Goal: Task Accomplishment & Management: Use online tool/utility

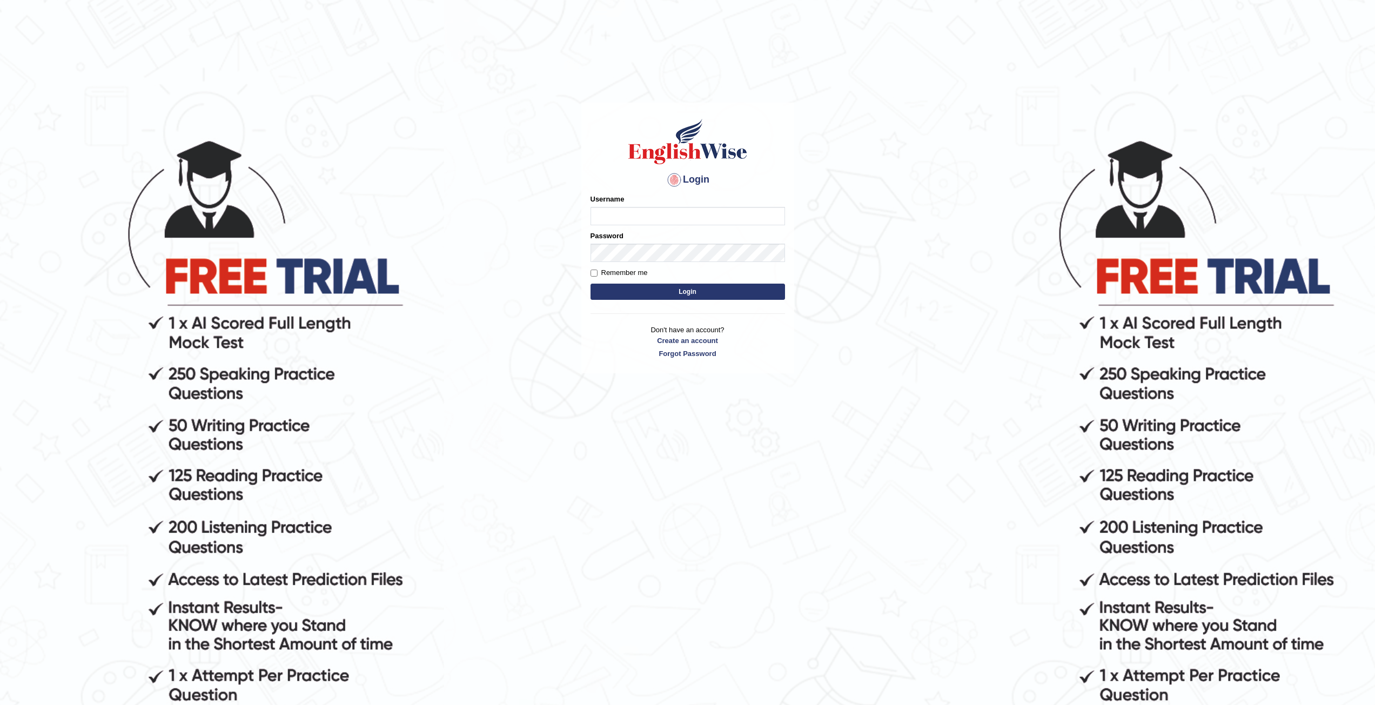
type input "Mannkang"
click at [688, 290] on button "Login" at bounding box center [687, 292] width 194 height 16
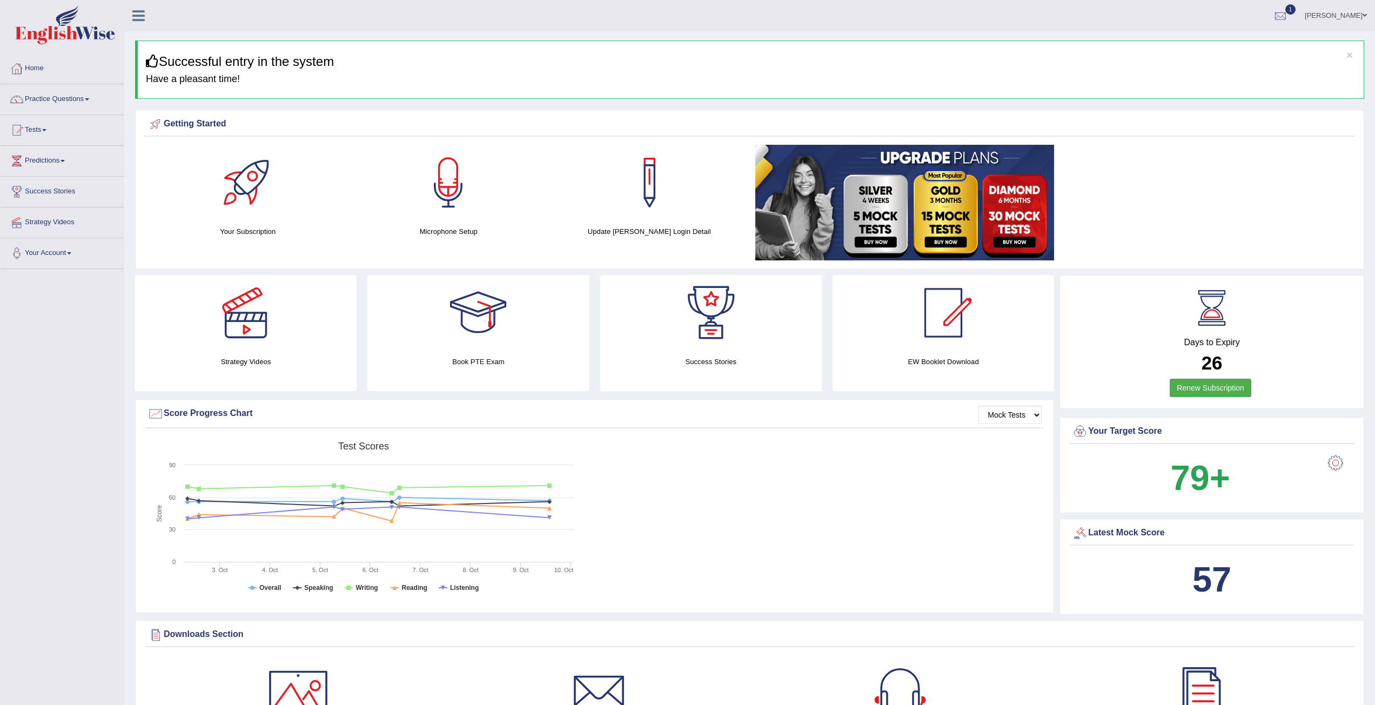
click at [32, 129] on link "Tests" at bounding box center [62, 128] width 123 height 27
click at [52, 150] on link "Take Practice Sectional Test" at bounding box center [70, 154] width 101 height 19
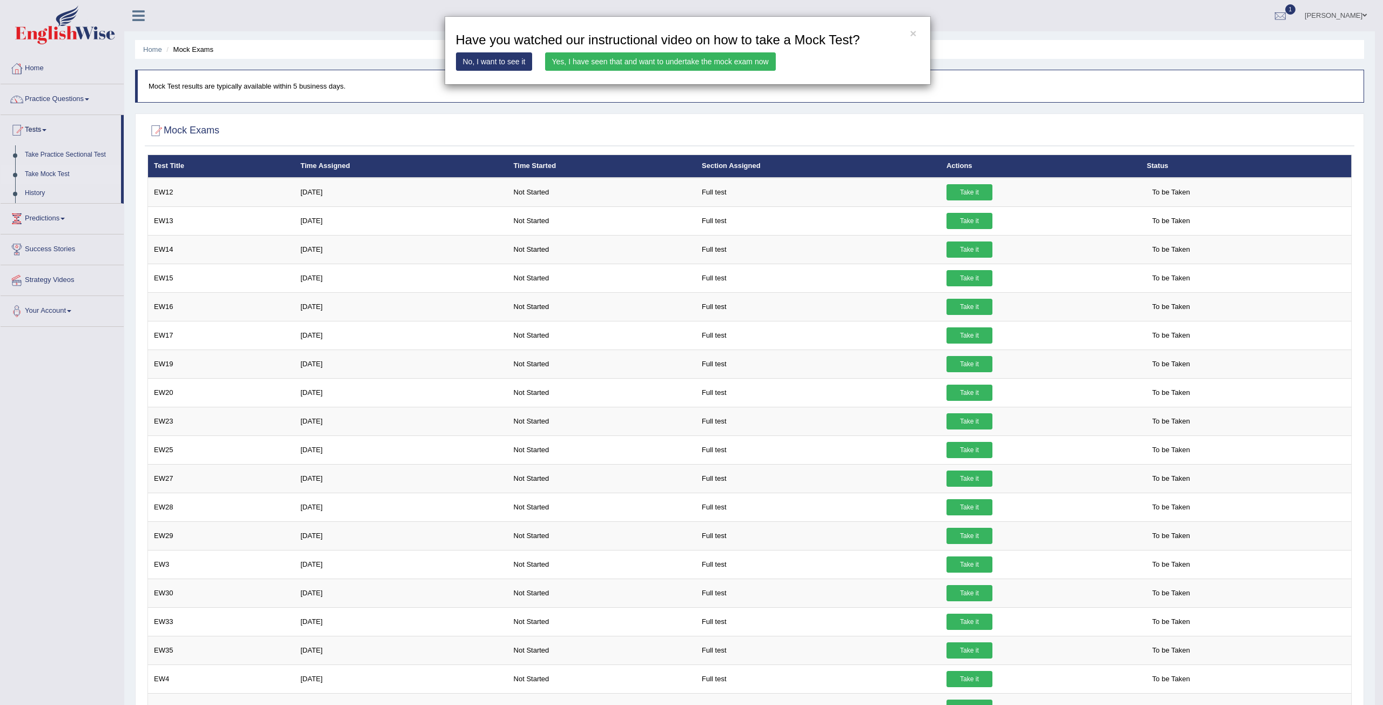
click at [717, 62] on link "Yes, I have seen that and want to undertake the mock exam now" at bounding box center [660, 61] width 231 height 18
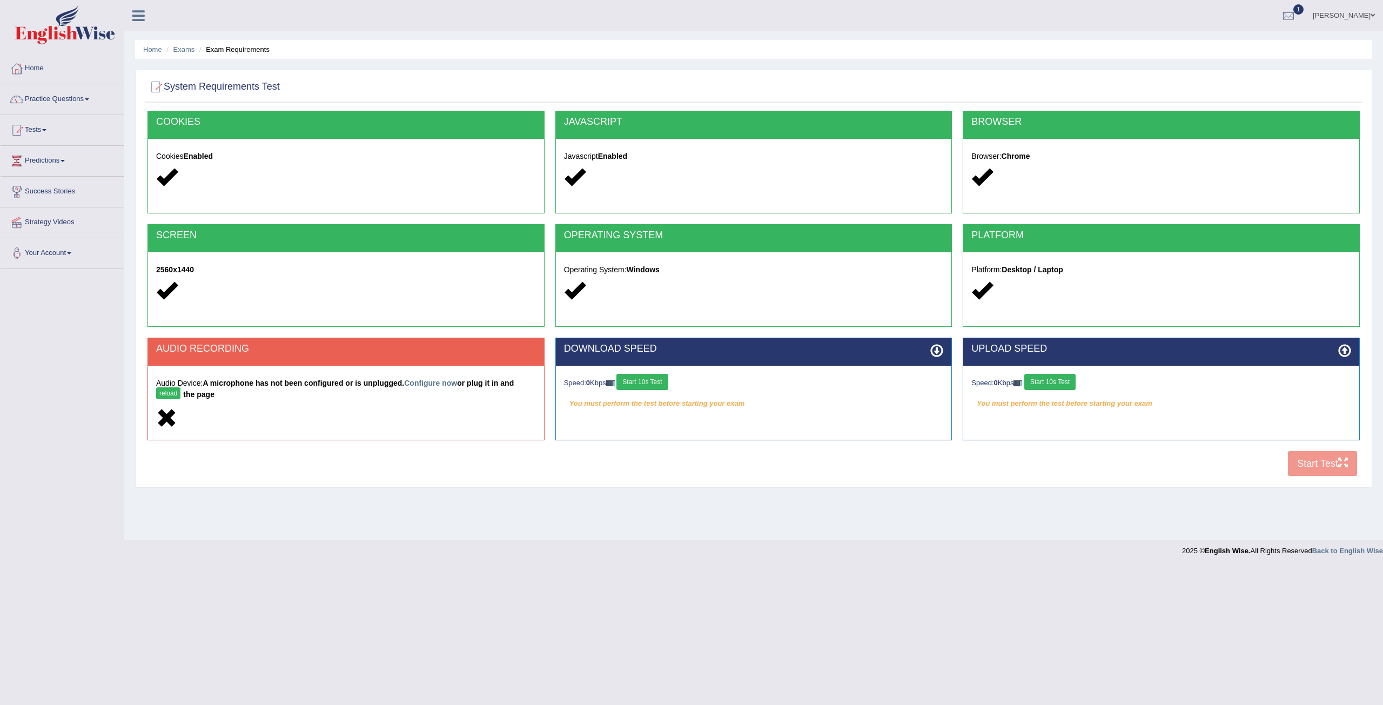
click at [657, 380] on button "Start 10s Test" at bounding box center [641, 382] width 51 height 16
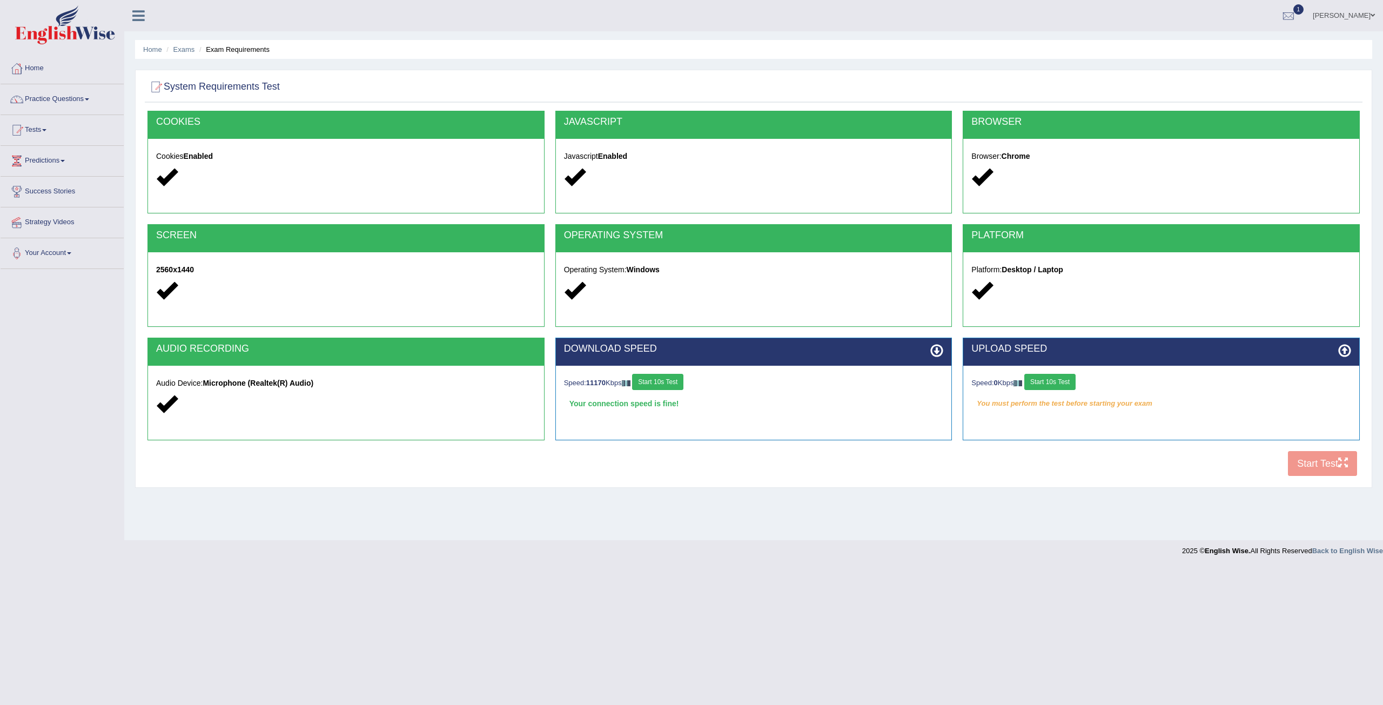
click at [653, 381] on button "Start 10s Test" at bounding box center [657, 382] width 51 height 16
click at [1051, 385] on button "Start 10s Test" at bounding box center [1049, 382] width 51 height 16
click at [1312, 459] on button "Start Test" at bounding box center [1322, 463] width 69 height 25
